Goal: Browse casually: Explore the website without a specific task or goal

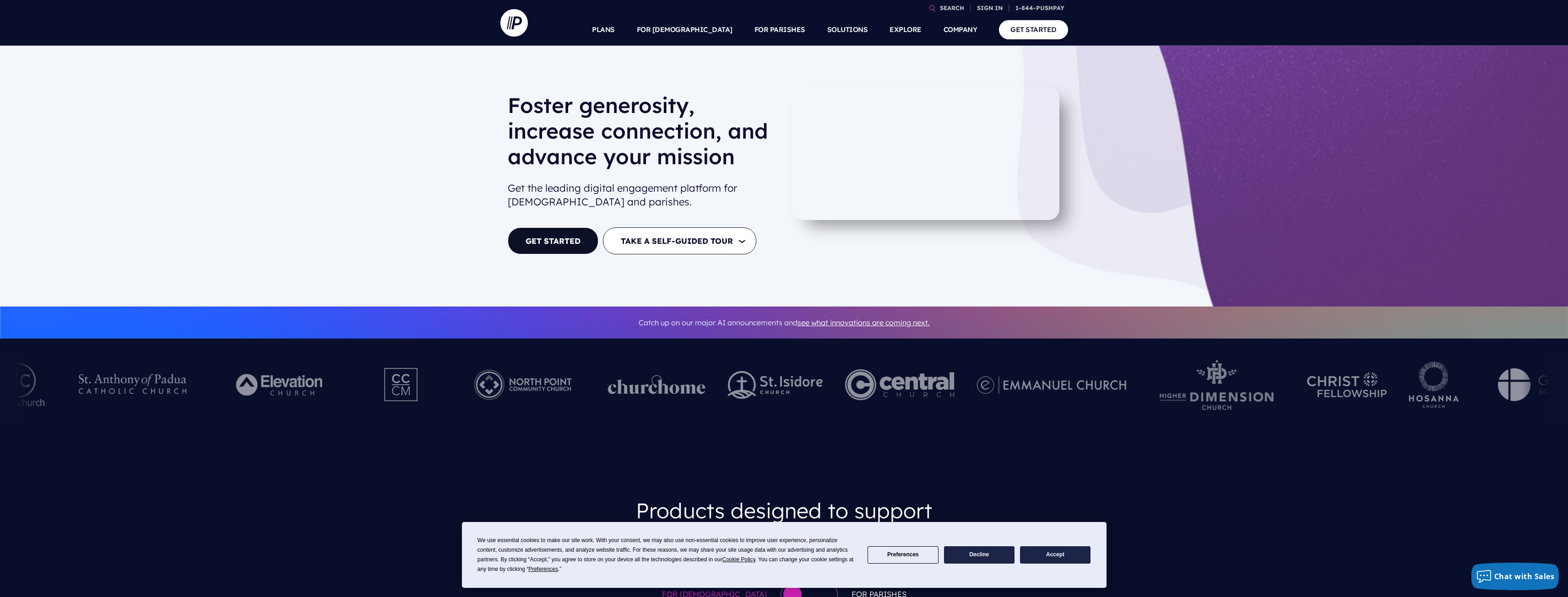
click at [1149, 396] on img at bounding box center [1217, 385] width 137 height 50
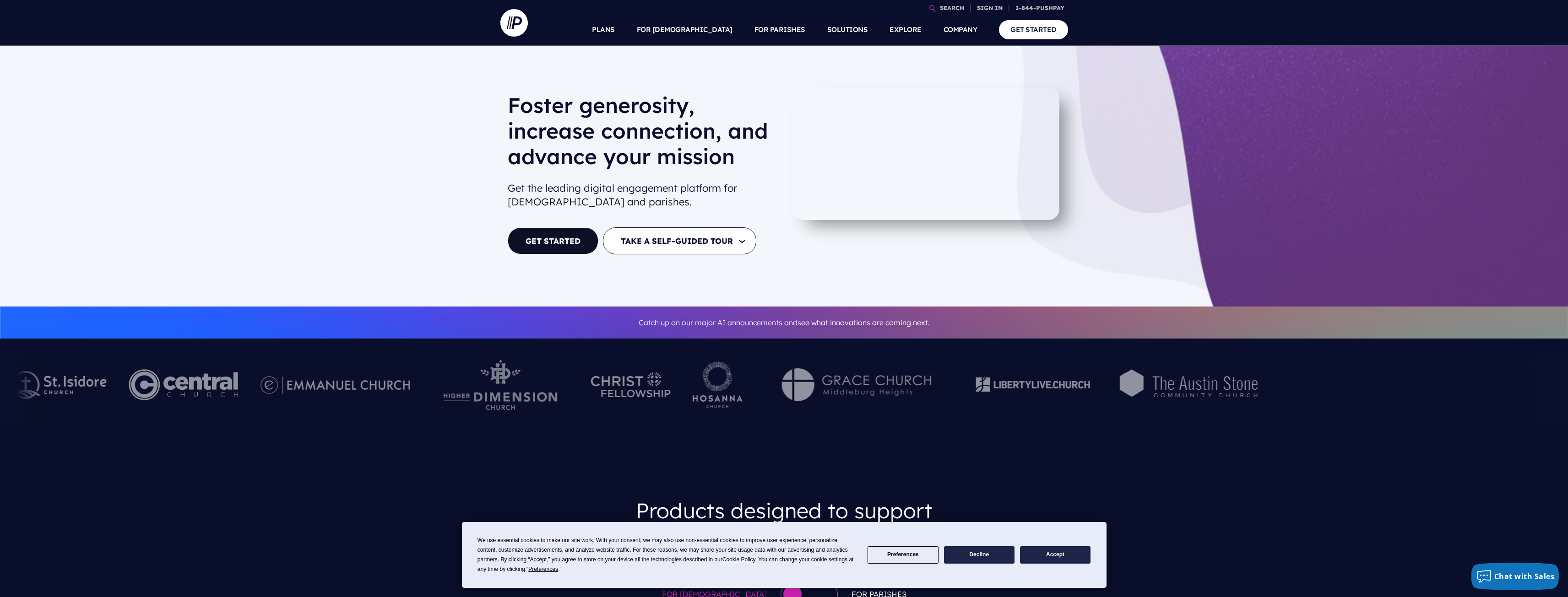
click at [970, 393] on div at bounding box center [1032, 389] width 125 height 50
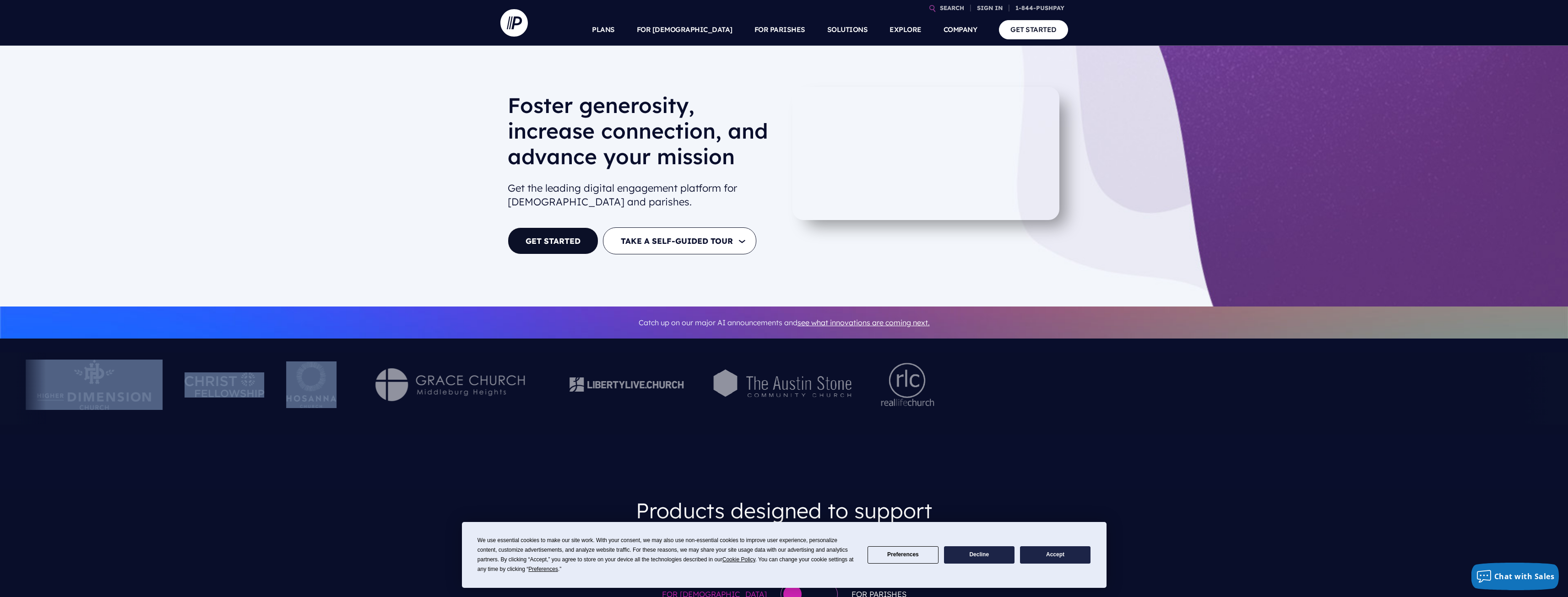
drag, startPoint x: 985, startPoint y: 387, endPoint x: 337, endPoint y: 373, distance: 648.2
click at [346, 377] on div at bounding box center [784, 388] width 1568 height 72
click at [338, 373] on div at bounding box center [311, 388] width 72 height 72
click at [926, 397] on img at bounding box center [908, 385] width 58 height 50
click at [1189, 391] on div at bounding box center [784, 388] width 1568 height 72
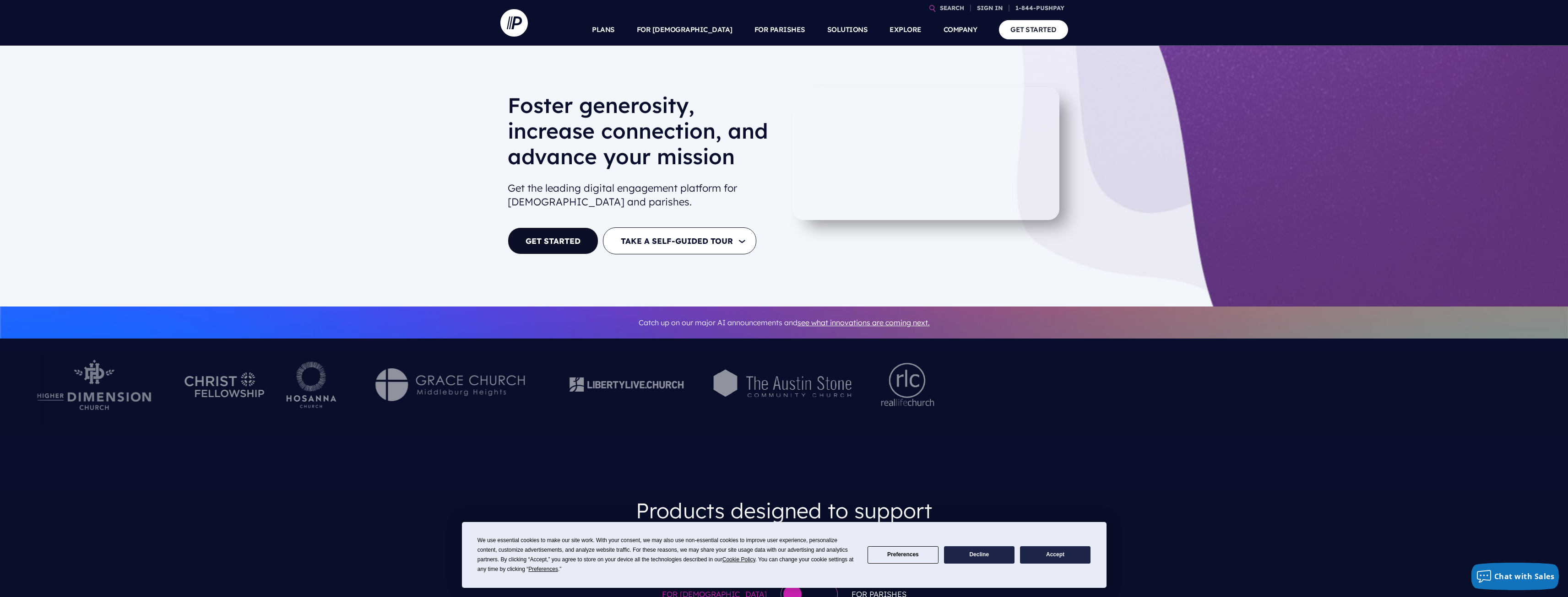
drag, startPoint x: 1186, startPoint y: 478, endPoint x: 1178, endPoint y: 421, distance: 57.6
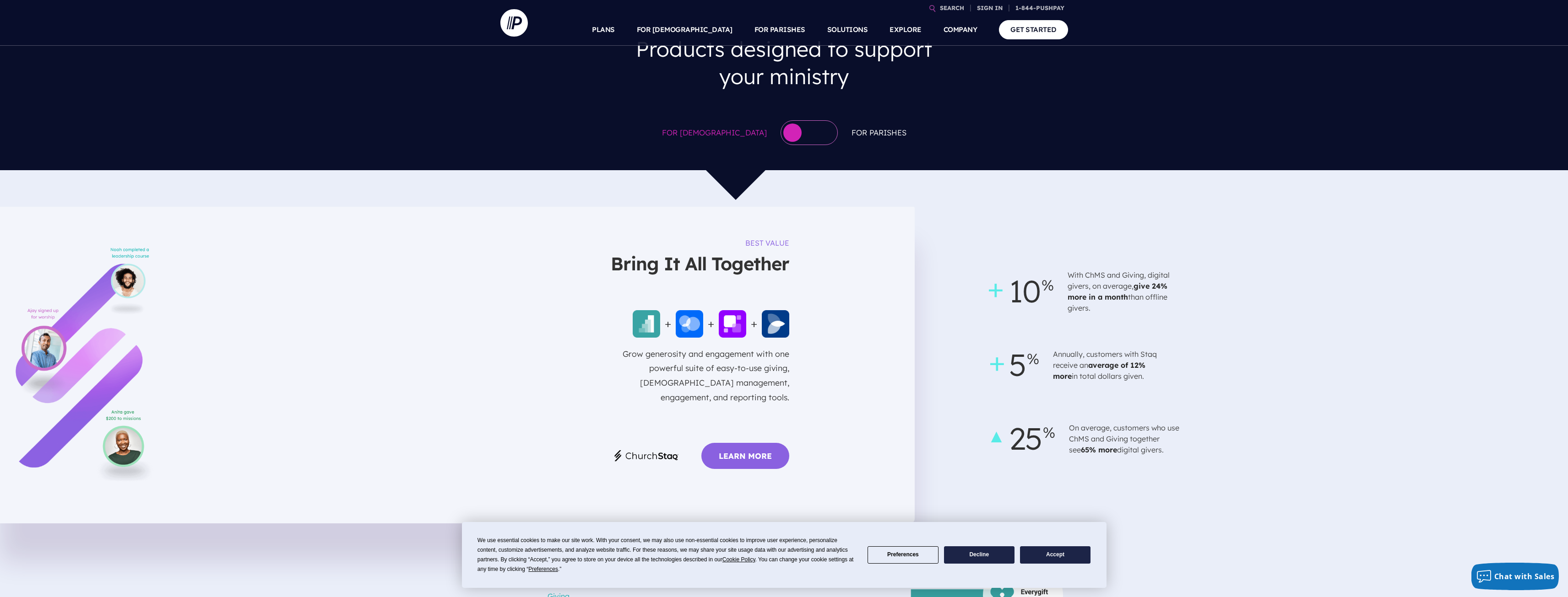
scroll to position [458, 0]
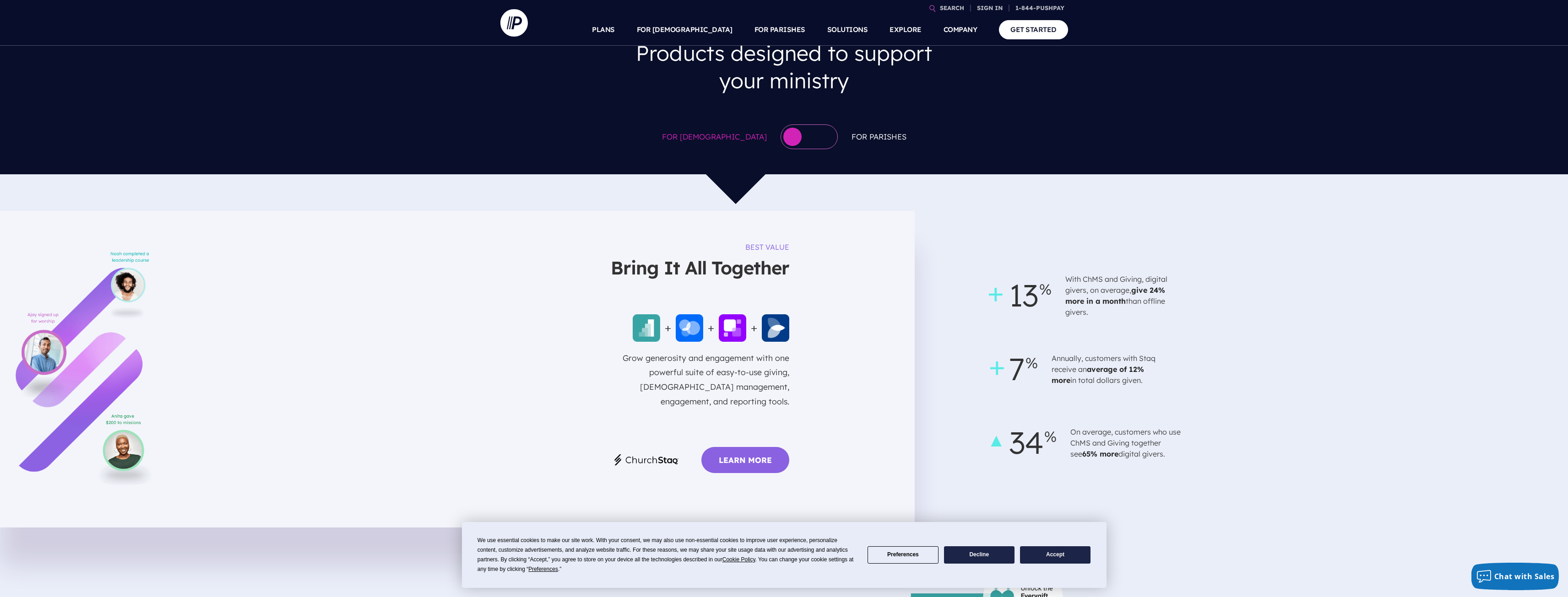
click at [1244, 387] on div "7 Annually, customers with Staq receive an average of 12% more in total dollars…" at bounding box center [1254, 369] width 523 height 55
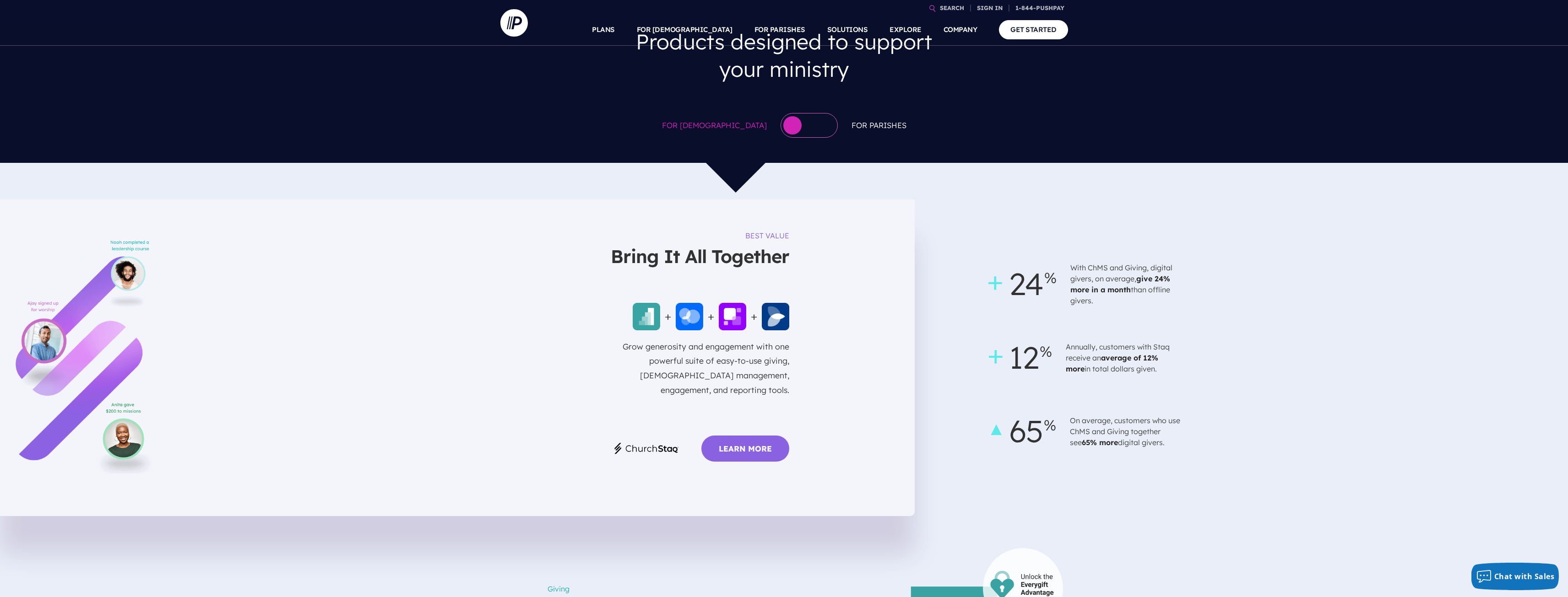
scroll to position [0, 0]
